Goal: Information Seeking & Learning: Find specific fact

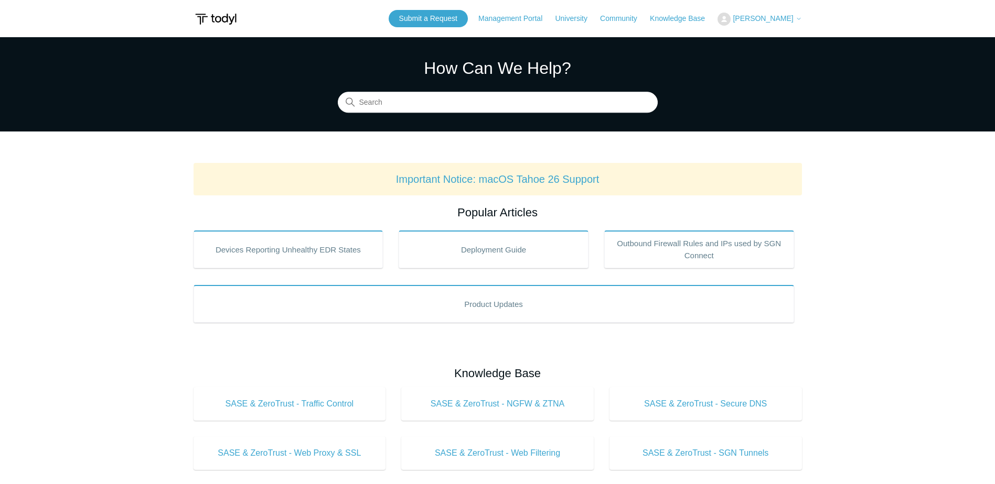
click at [550, 106] on input "Search" at bounding box center [498, 102] width 320 height 21
type input "connection policy ip ranges"
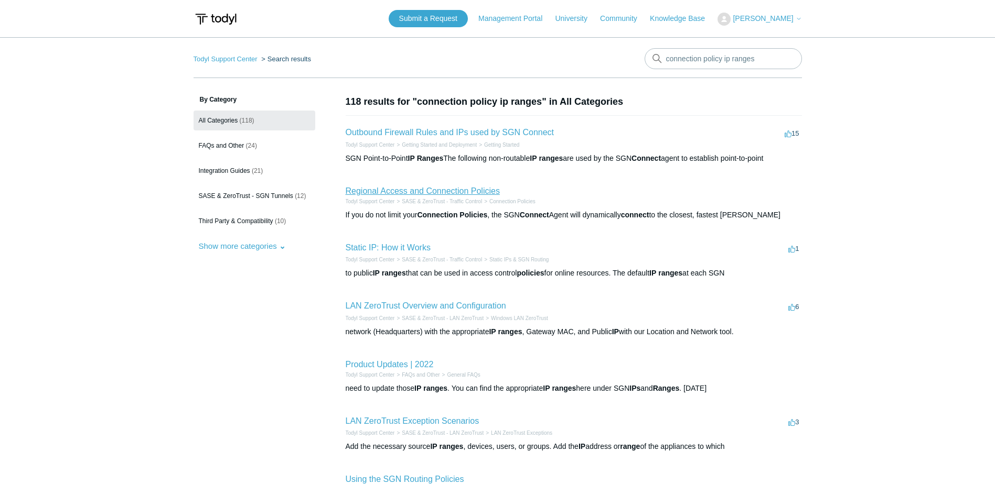
click at [429, 189] on link "Regional Access and Connection Policies" at bounding box center [422, 191] width 154 height 9
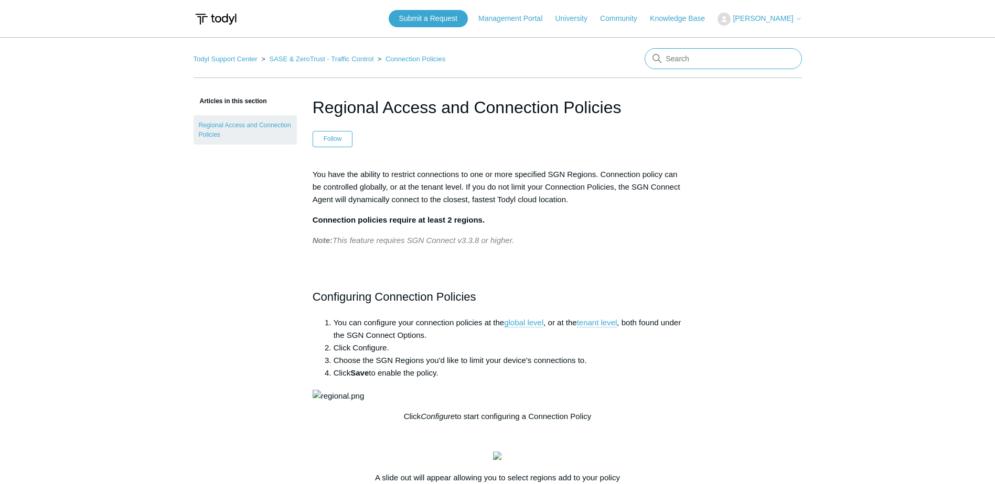
click at [716, 52] on input "Search" at bounding box center [722, 58] width 157 height 21
type input "ip ranges for SGN connection"
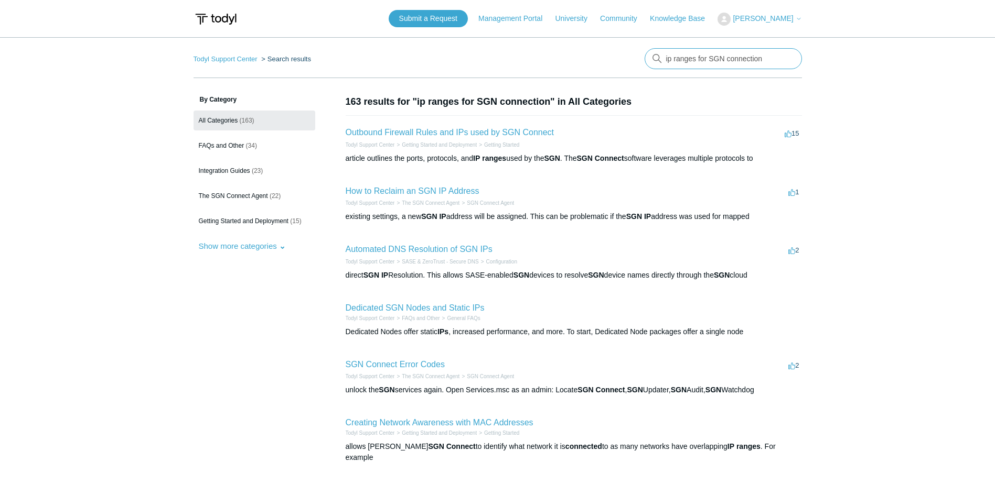
click at [786, 58] on input "ip ranges for SGN connection" at bounding box center [722, 58] width 157 height 21
type input "PoP ip's"
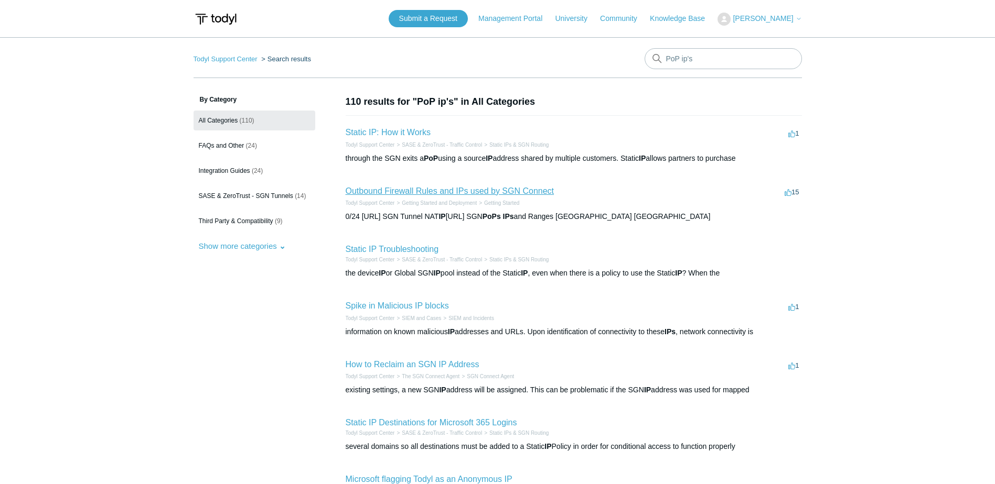
click at [518, 189] on link "Outbound Firewall Rules and IPs used by SGN Connect" at bounding box center [449, 191] width 209 height 9
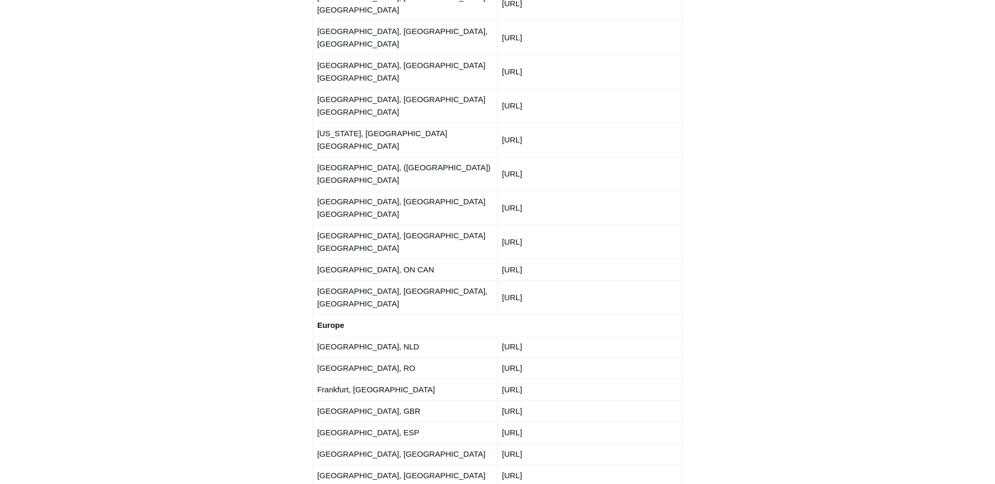
scroll to position [1520, 0]
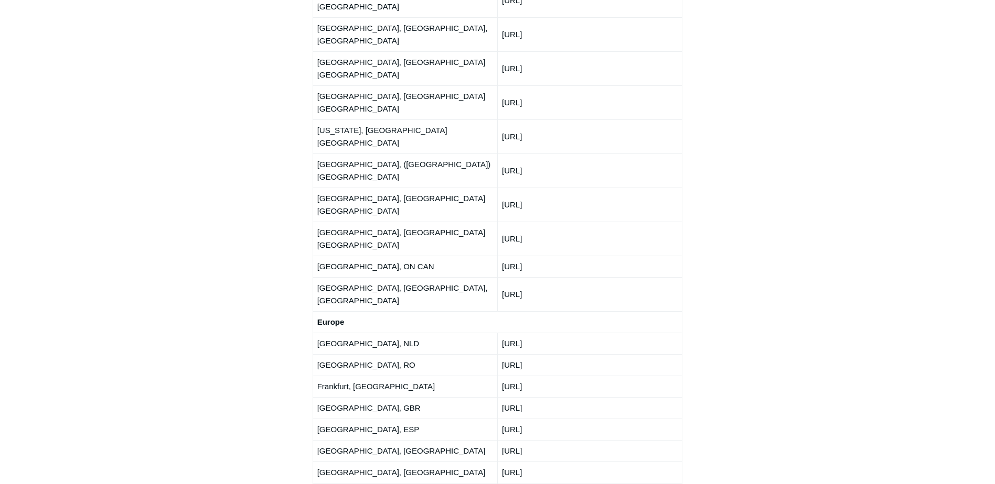
drag, startPoint x: 504, startPoint y: 356, endPoint x: 593, endPoint y: 353, distance: 89.2
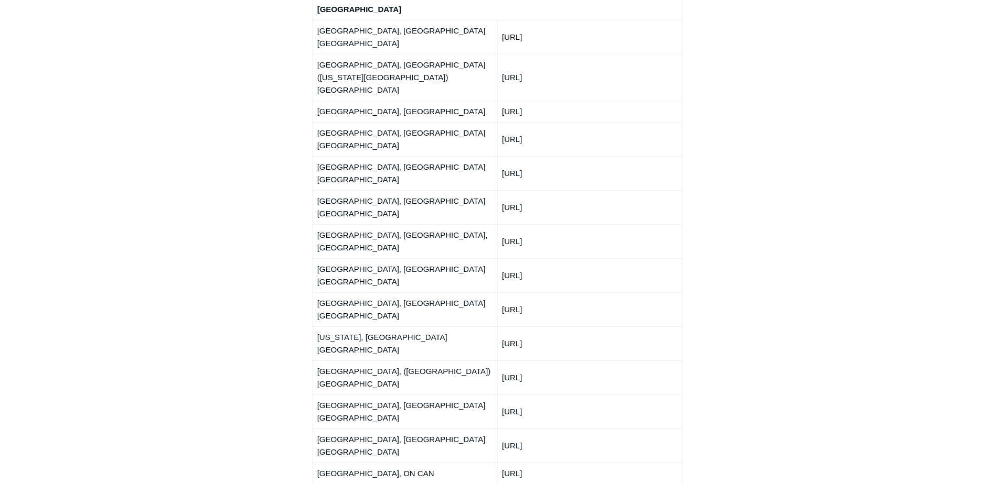
scroll to position [1311, 0]
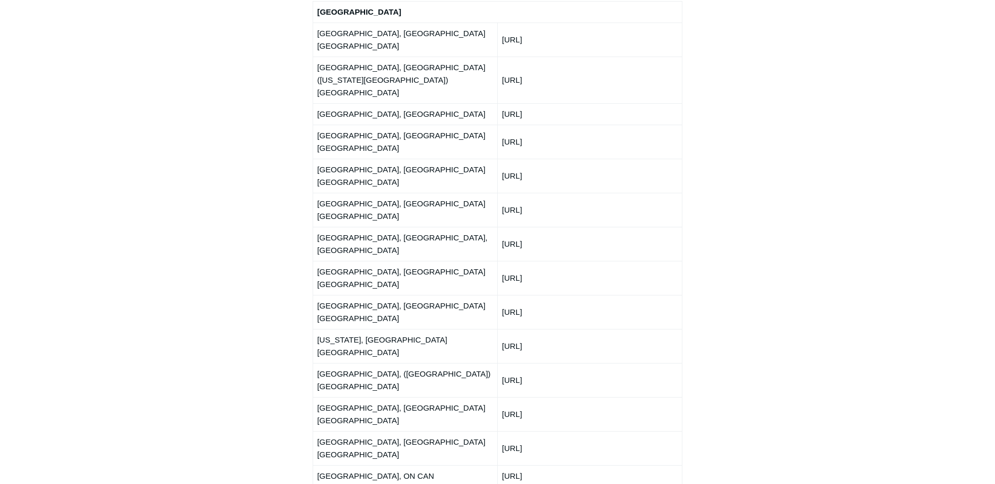
drag, startPoint x: 504, startPoint y: 95, endPoint x: 569, endPoint y: 94, distance: 65.0
click at [569, 159] on td "150.252.240.0/24" at bounding box center [589, 176] width 185 height 34
click at [801, 158] on div "Articles in this section Deployment Guide Outbound Firewall Rules and IPs used …" at bounding box center [497, 168] width 608 height 2768
drag, startPoint x: 503, startPoint y: 95, endPoint x: 607, endPoint y: 92, distance: 103.3
click at [607, 159] on td "150.252.240.0/24" at bounding box center [589, 176] width 185 height 34
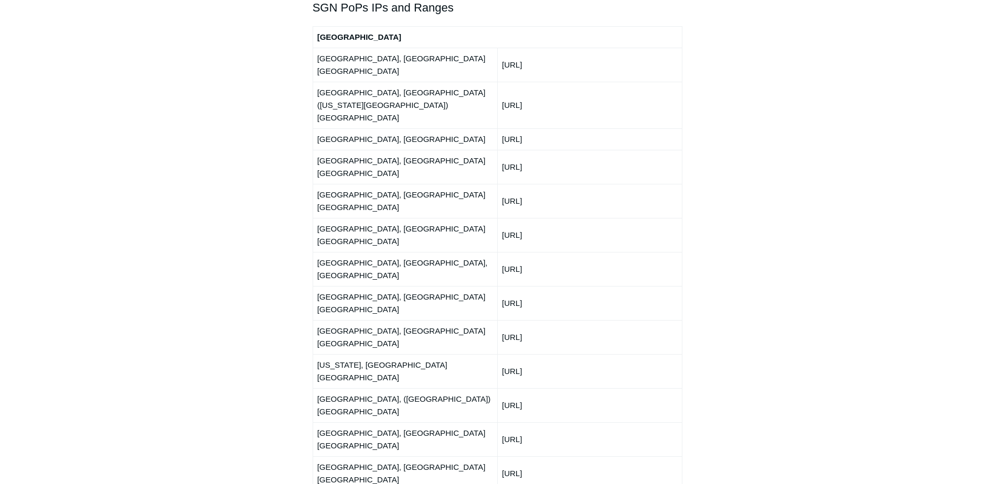
scroll to position [1258, 0]
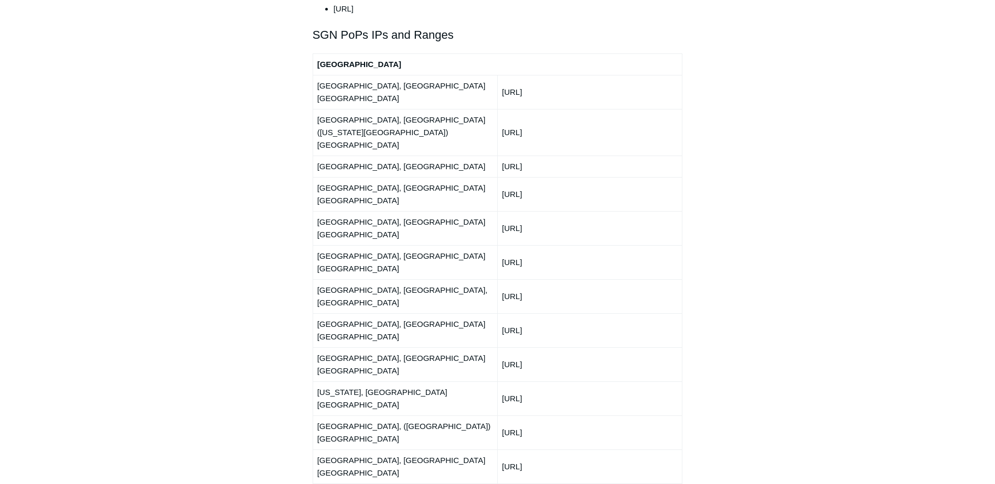
click at [514, 211] on td "150.252.240.0/24" at bounding box center [589, 228] width 185 height 34
click at [499, 211] on td "150.252.240.0/24" at bounding box center [589, 228] width 185 height 34
drag, startPoint x: 502, startPoint y: 147, endPoint x: 570, endPoint y: 147, distance: 68.7
click at [570, 211] on td "150.252.240.0/24" at bounding box center [589, 228] width 185 height 34
